Goal: Task Accomplishment & Management: Use online tool/utility

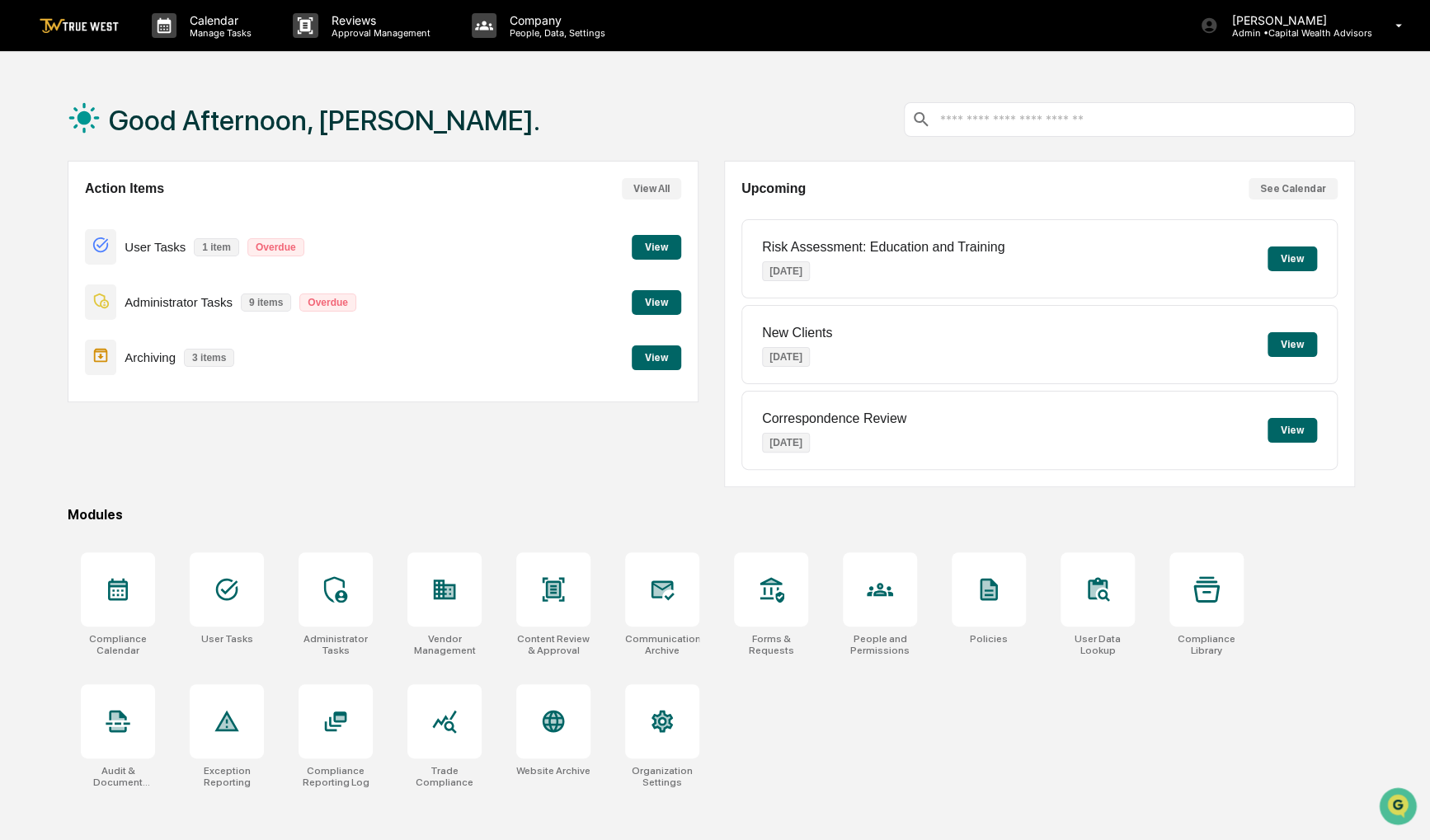
click at [652, 362] on button "View" at bounding box center [656, 358] width 49 height 25
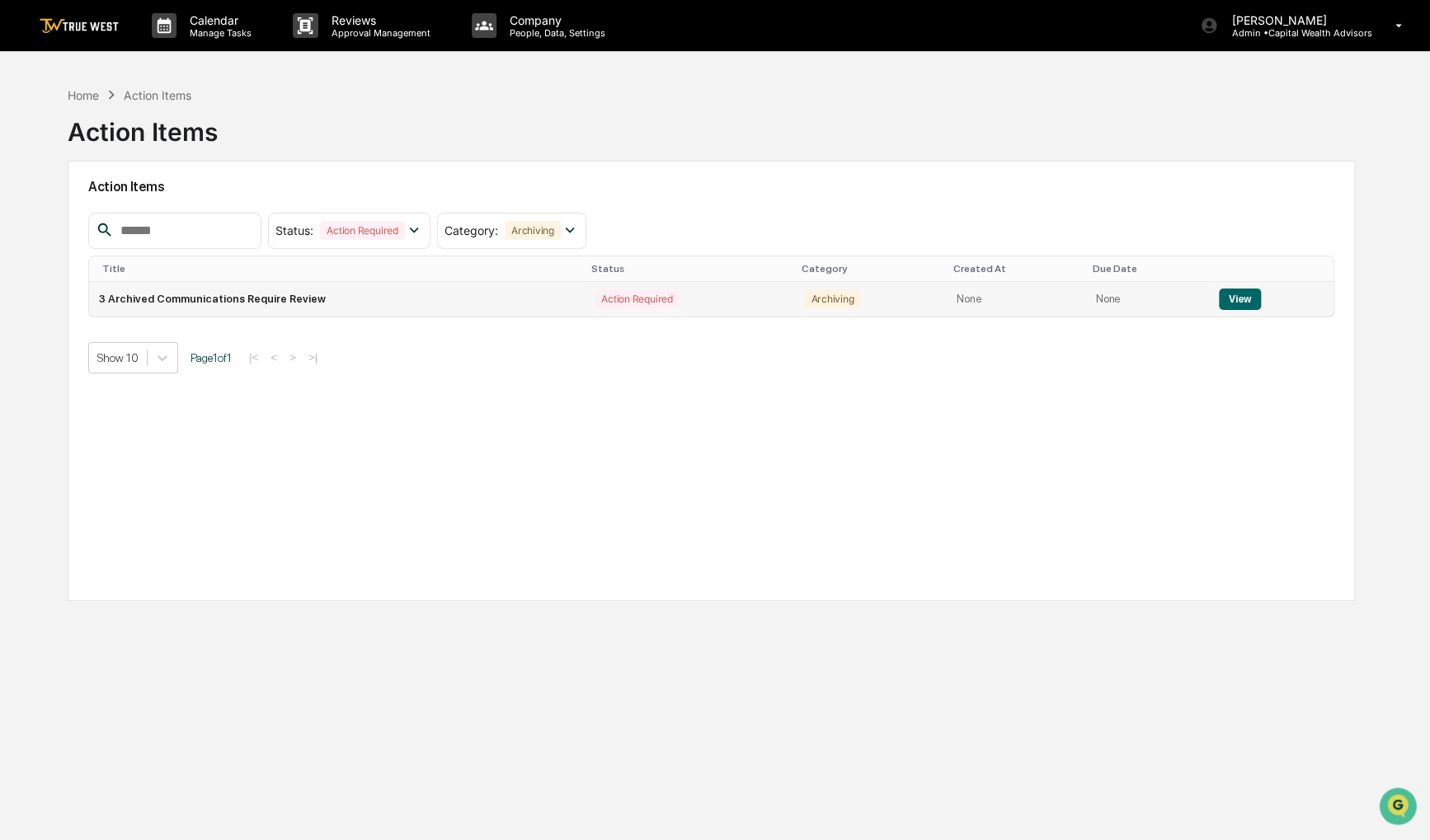
click at [1231, 297] on button "View" at bounding box center [1240, 299] width 42 height 21
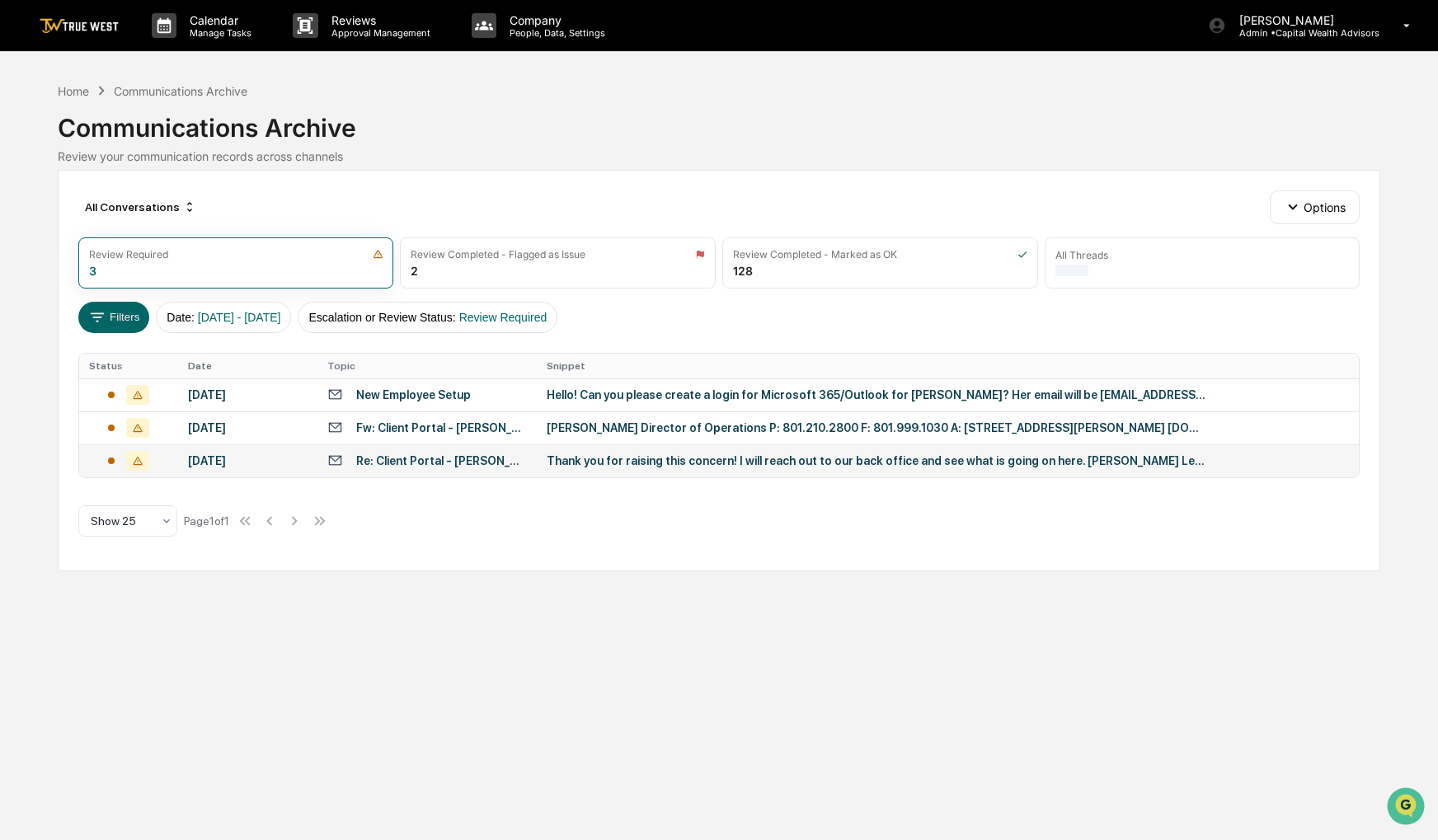
click at [552, 460] on div "Thank you for raising this concern! I will reach out to our back office and see…" at bounding box center [876, 461] width 659 height 13
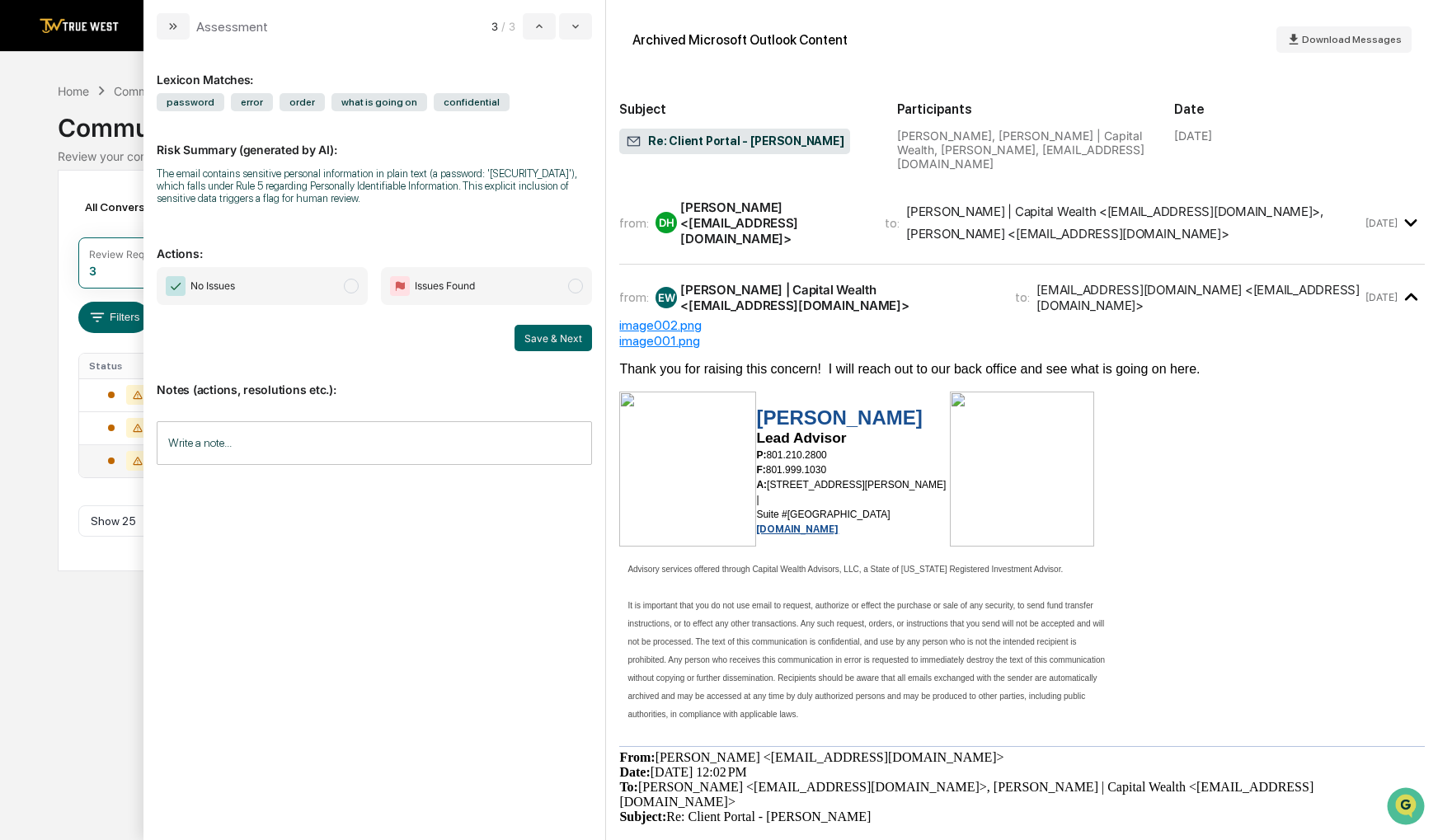
drag, startPoint x: 427, startPoint y: 614, endPoint x: 388, endPoint y: 608, distance: 39.5
click at [388, 608] on div "Lexicon Matches: password error order what is going on confidential Risk Summar…" at bounding box center [374, 433] width 436 height 759
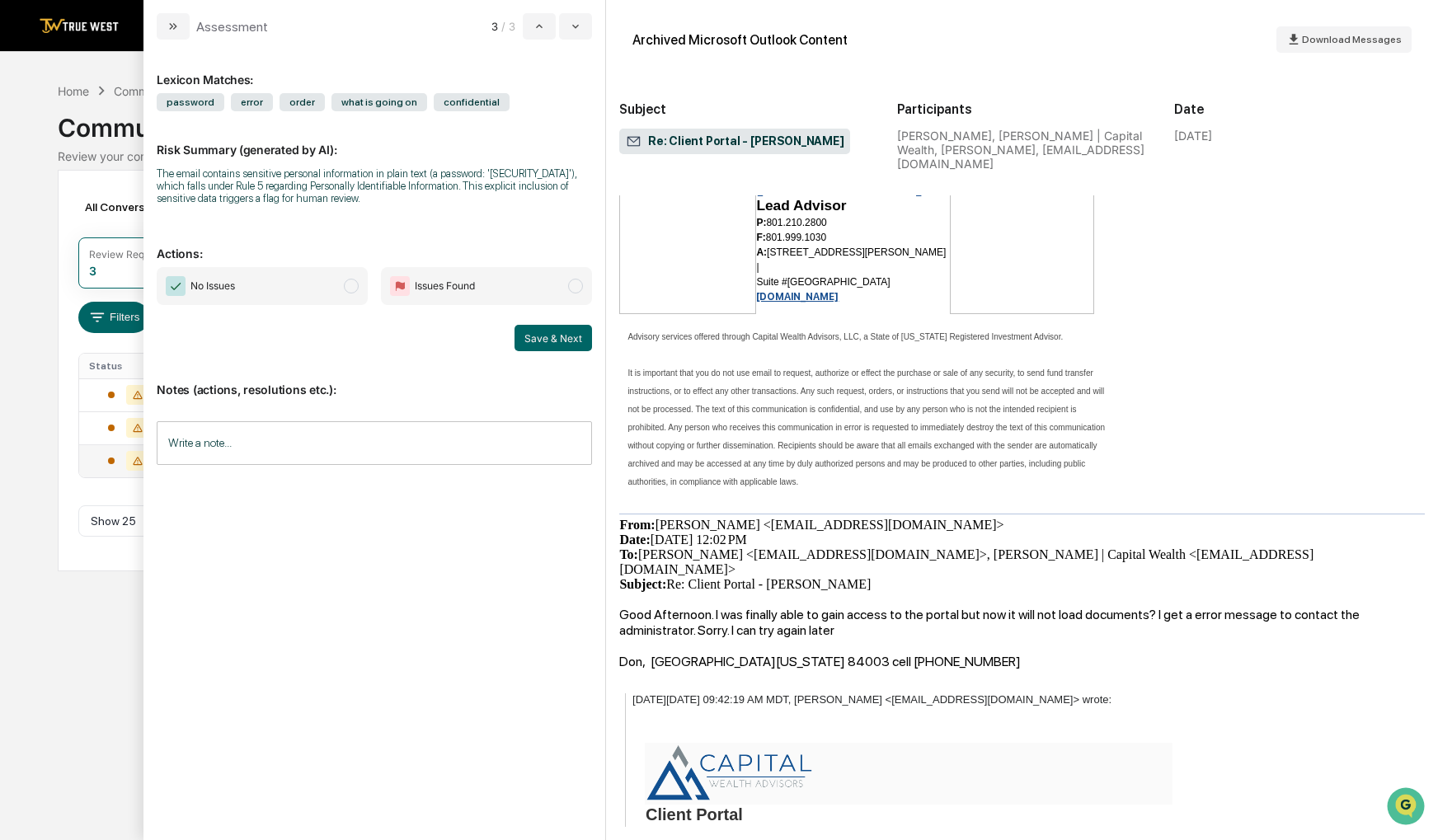
scroll to position [330, 0]
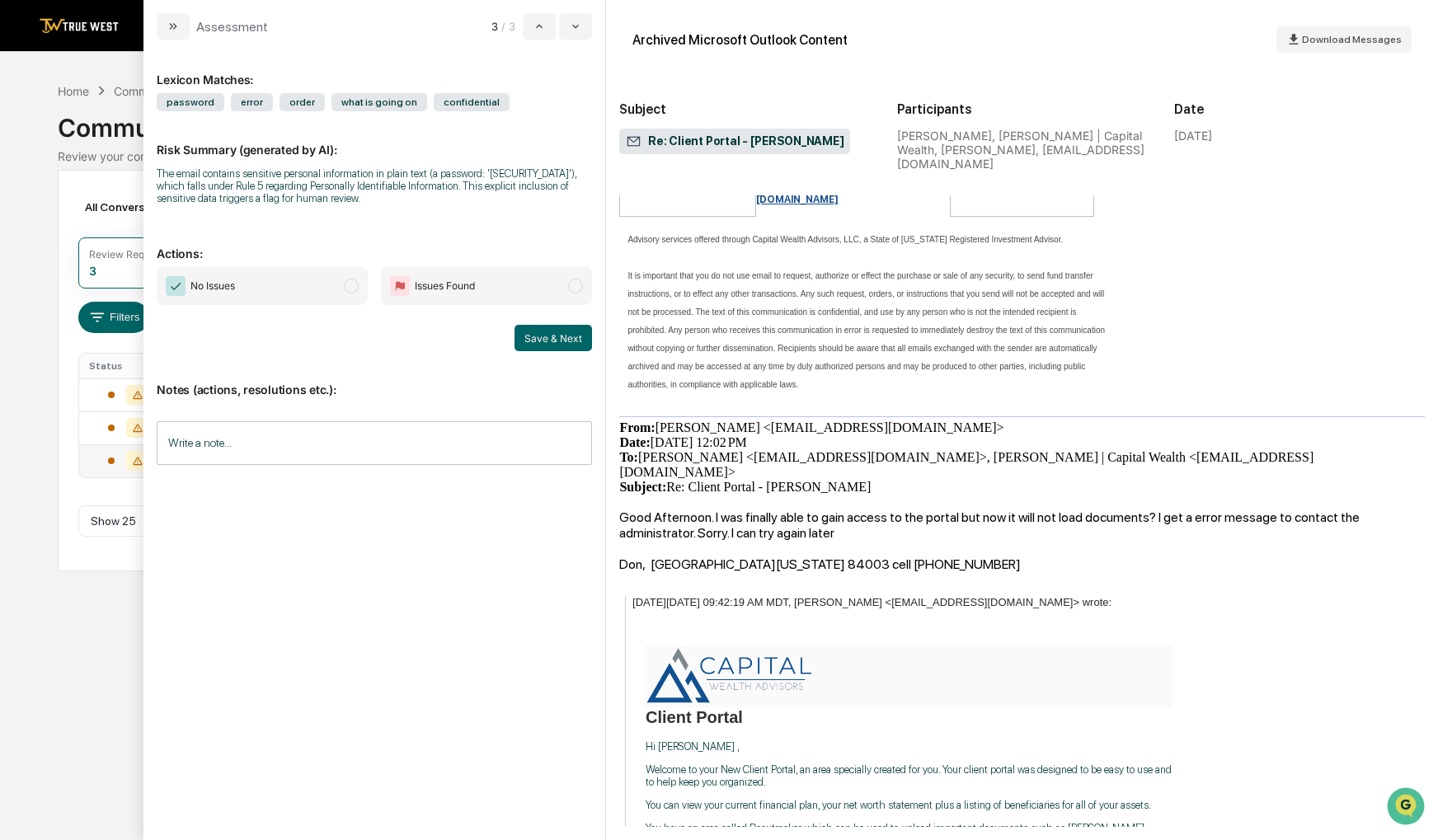
click at [313, 289] on span "No Issues" at bounding box center [262, 286] width 211 height 38
click at [557, 336] on button "Save & Next" at bounding box center [553, 337] width 77 height 26
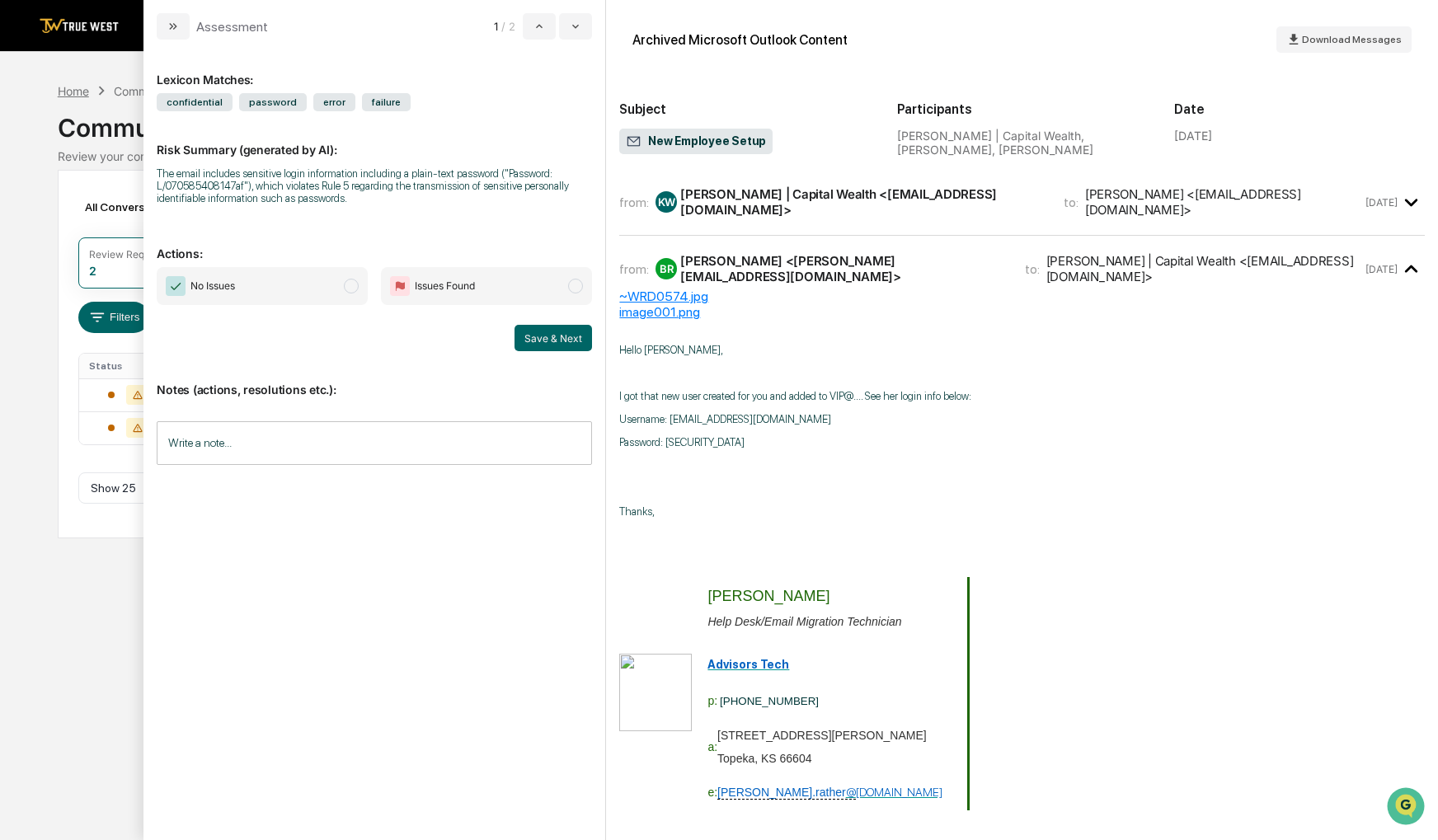
click at [77, 91] on div "Home" at bounding box center [74, 90] width 32 height 14
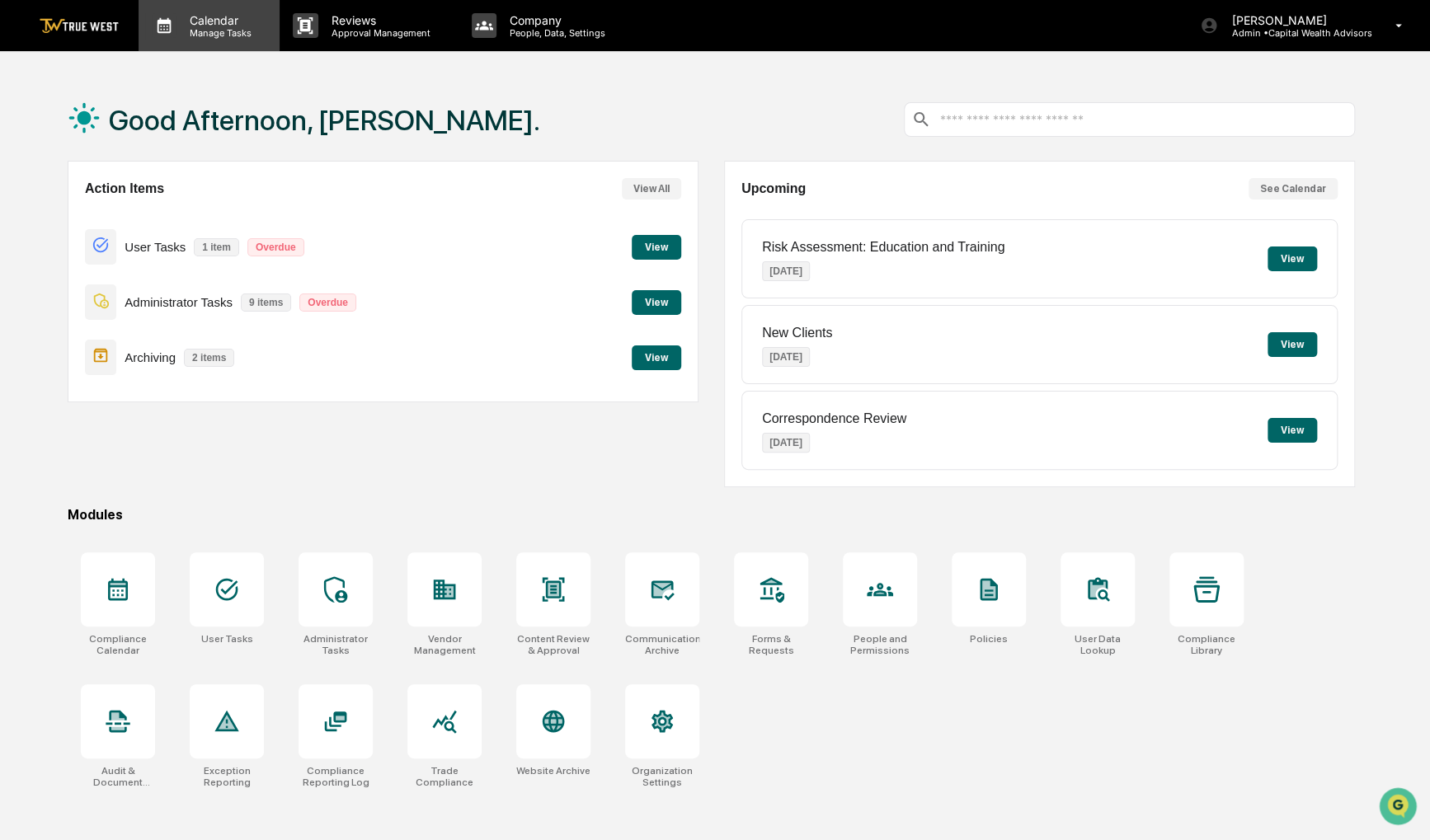
click at [241, 31] on p "Manage Tasks" at bounding box center [217, 33] width 83 height 11
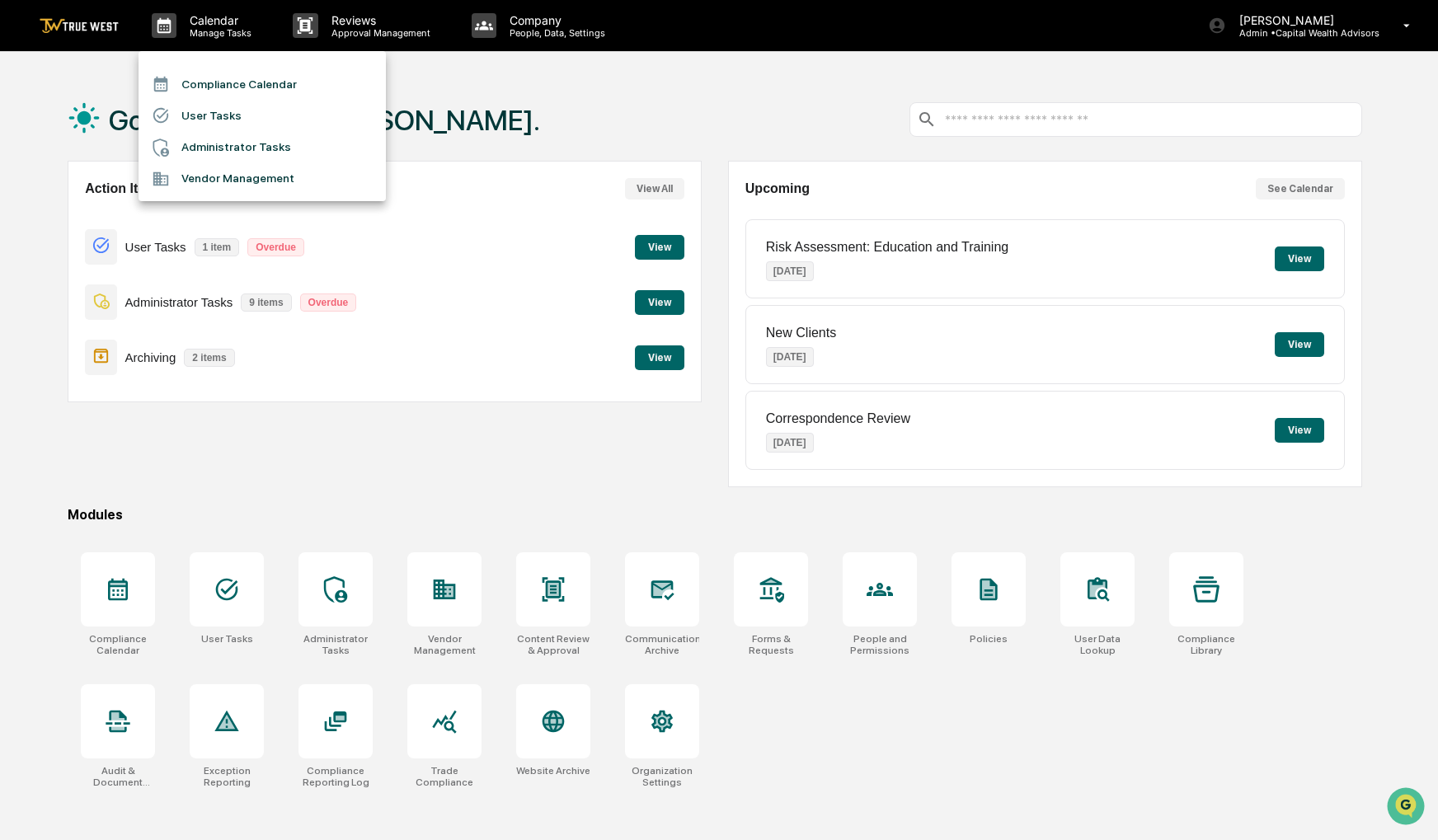
click at [241, 82] on li "Compliance Calendar" at bounding box center [262, 84] width 247 height 32
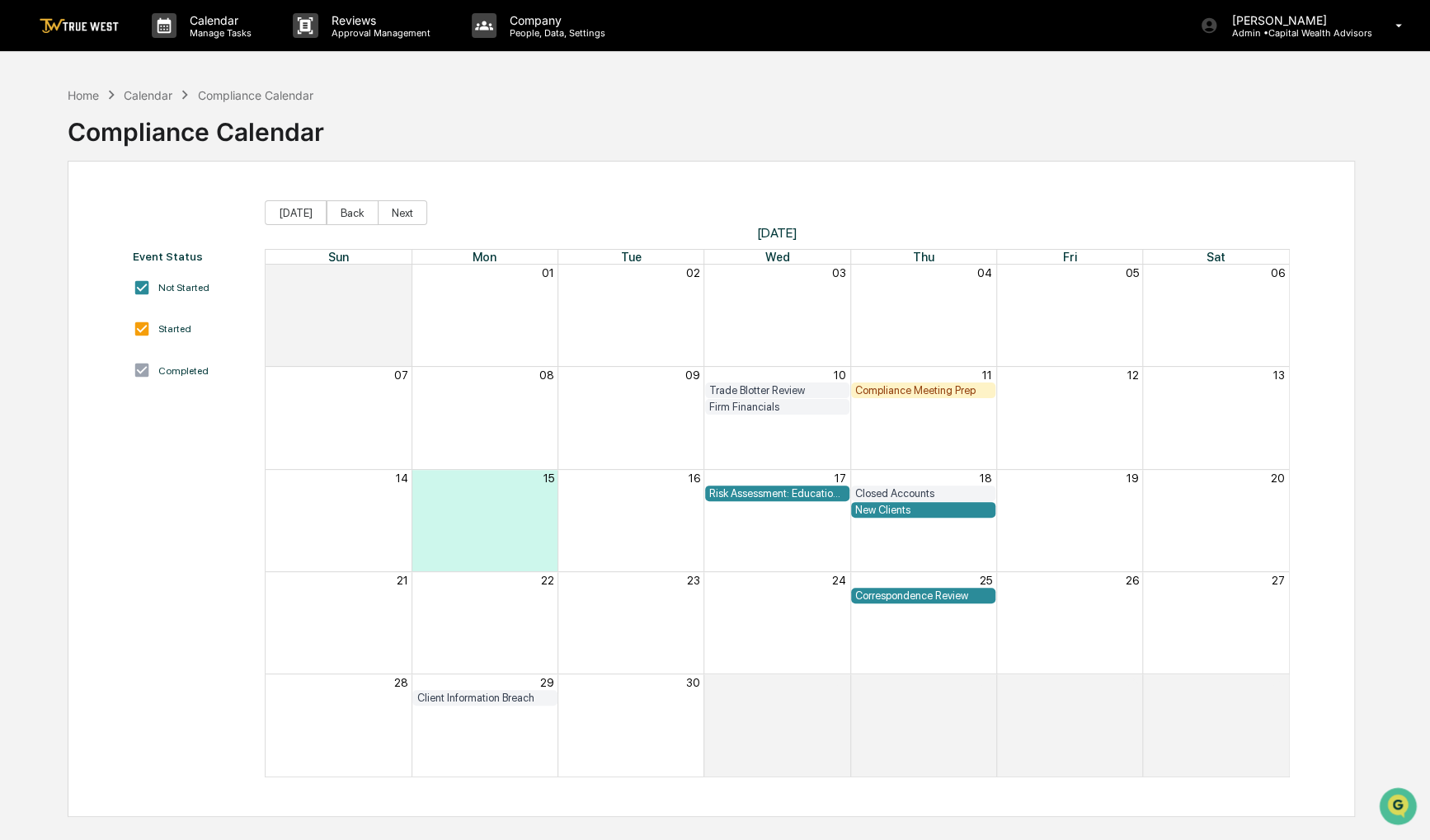
drag, startPoint x: 724, startPoint y: 92, endPoint x: 687, endPoint y: 99, distance: 37.7
click at [687, 99] on div "Home Calendar Compliance Calendar Compliance Calendar" at bounding box center [712, 119] width 1287 height 82
